Goal: Find specific page/section: Find specific page/section

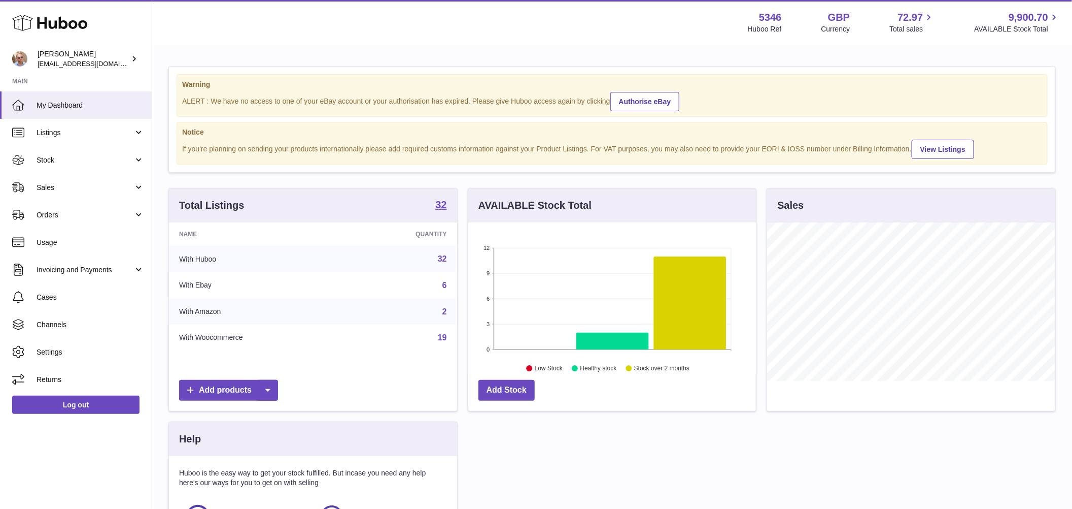
scroll to position [158, 288]
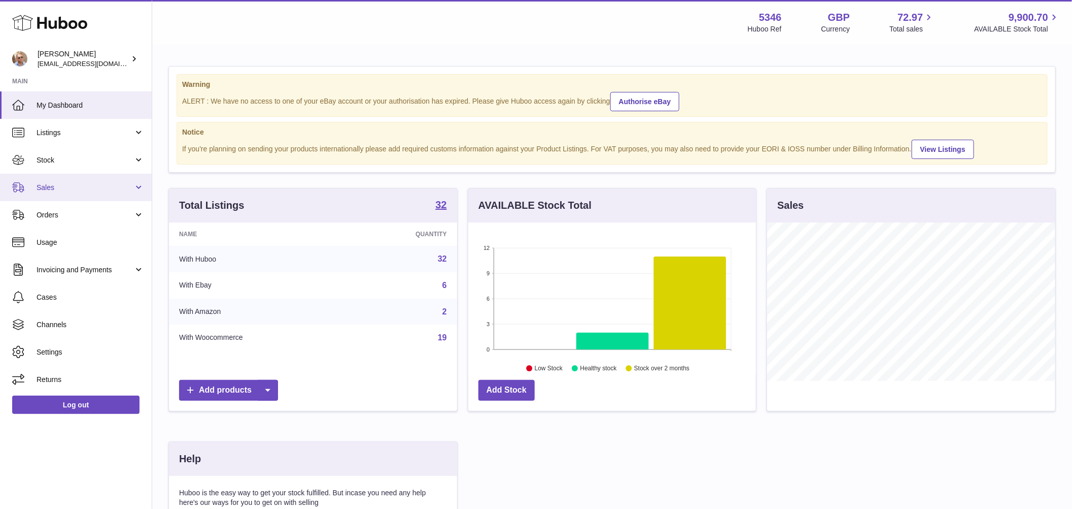
click at [112, 192] on link "Sales" at bounding box center [76, 187] width 152 height 27
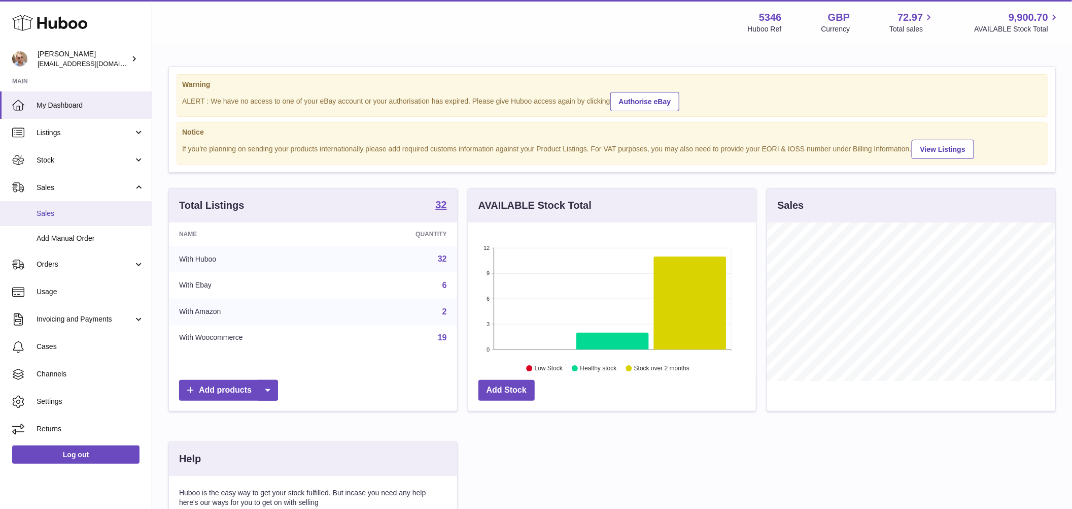
click at [98, 214] on span "Sales" at bounding box center [91, 214] width 108 height 10
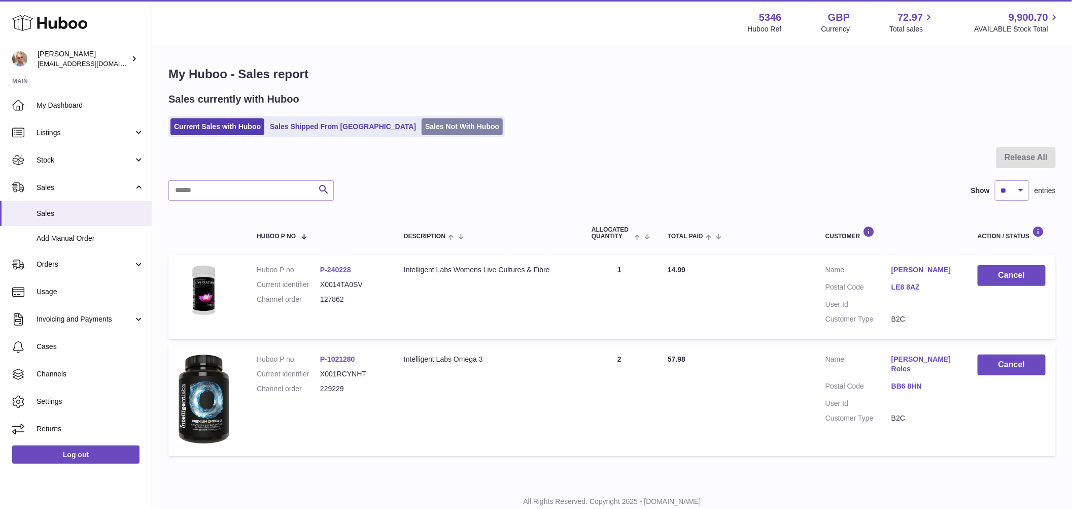
click at [422, 123] on link "Sales Not With Huboo" at bounding box center [462, 126] width 81 height 17
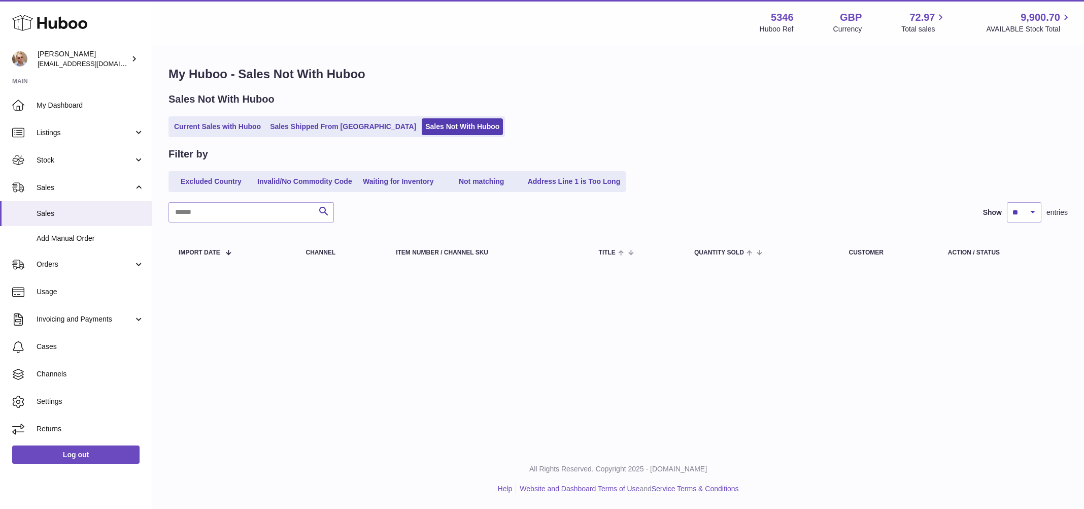
click at [650, 57] on div "My Huboo - Sales Not With Huboo Sales Not With Huboo Current Sales with Huboo S…" at bounding box center [618, 169] width 932 height 246
click at [832, 195] on div "Filter by Excluded Country Invalid/No Commodity Code Waiting for Inventory Not …" at bounding box center [618, 209] width 899 height 124
